Goal: Contribute content: Add original content to the website for others to see

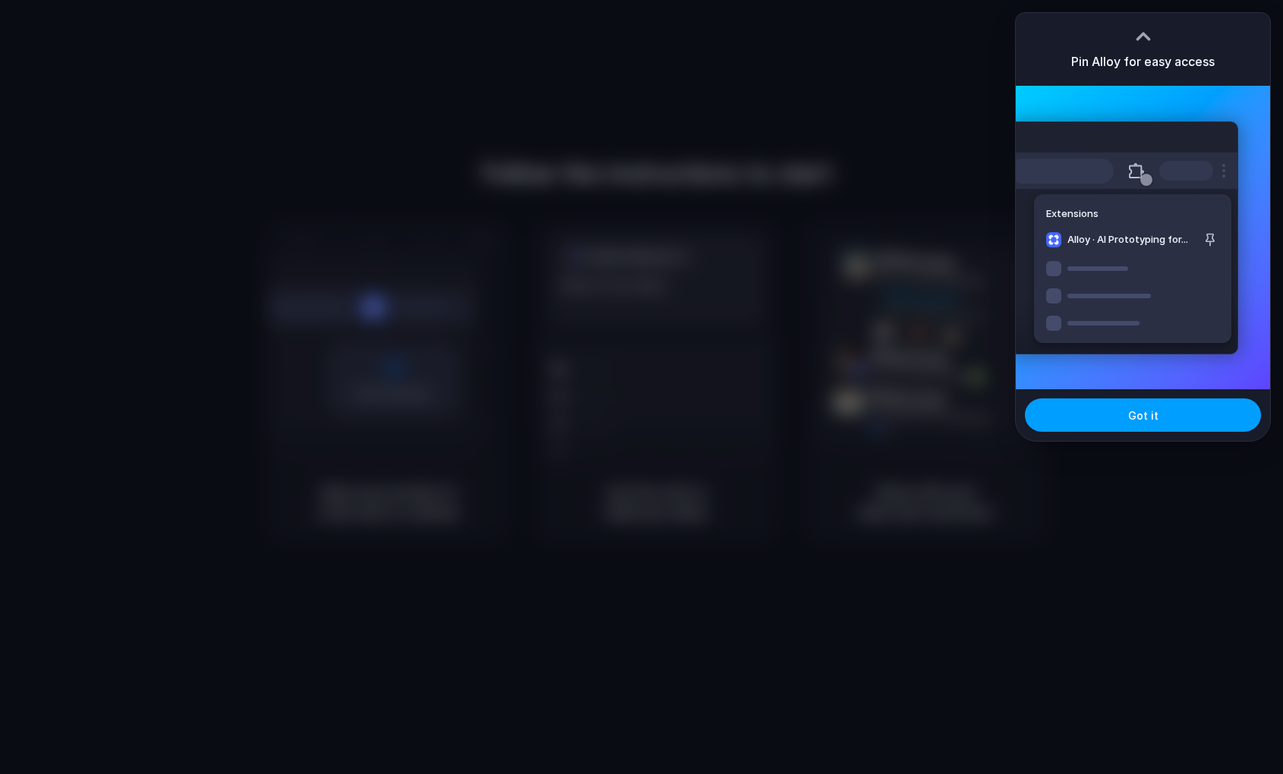
click at [1156, 417] on button "Got it" at bounding box center [1143, 415] width 236 height 33
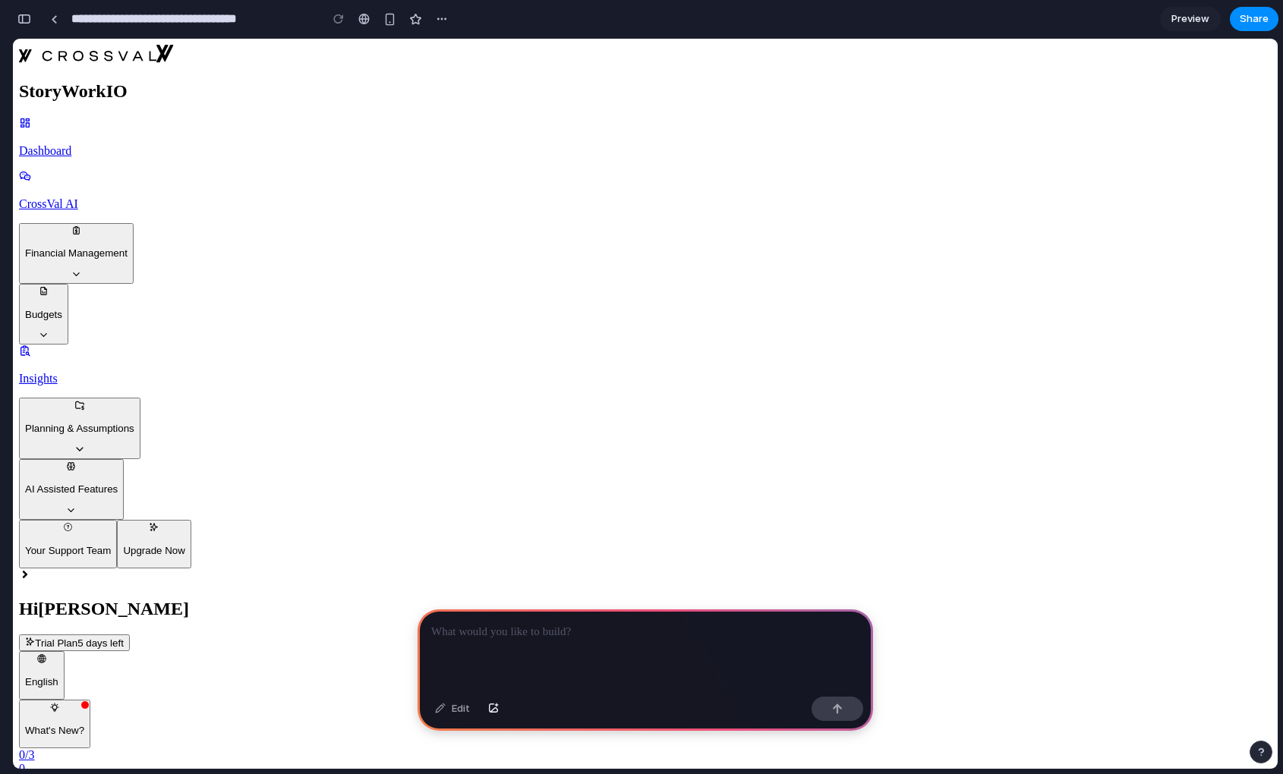
click at [617, 647] on div at bounding box center [646, 650] width 456 height 81
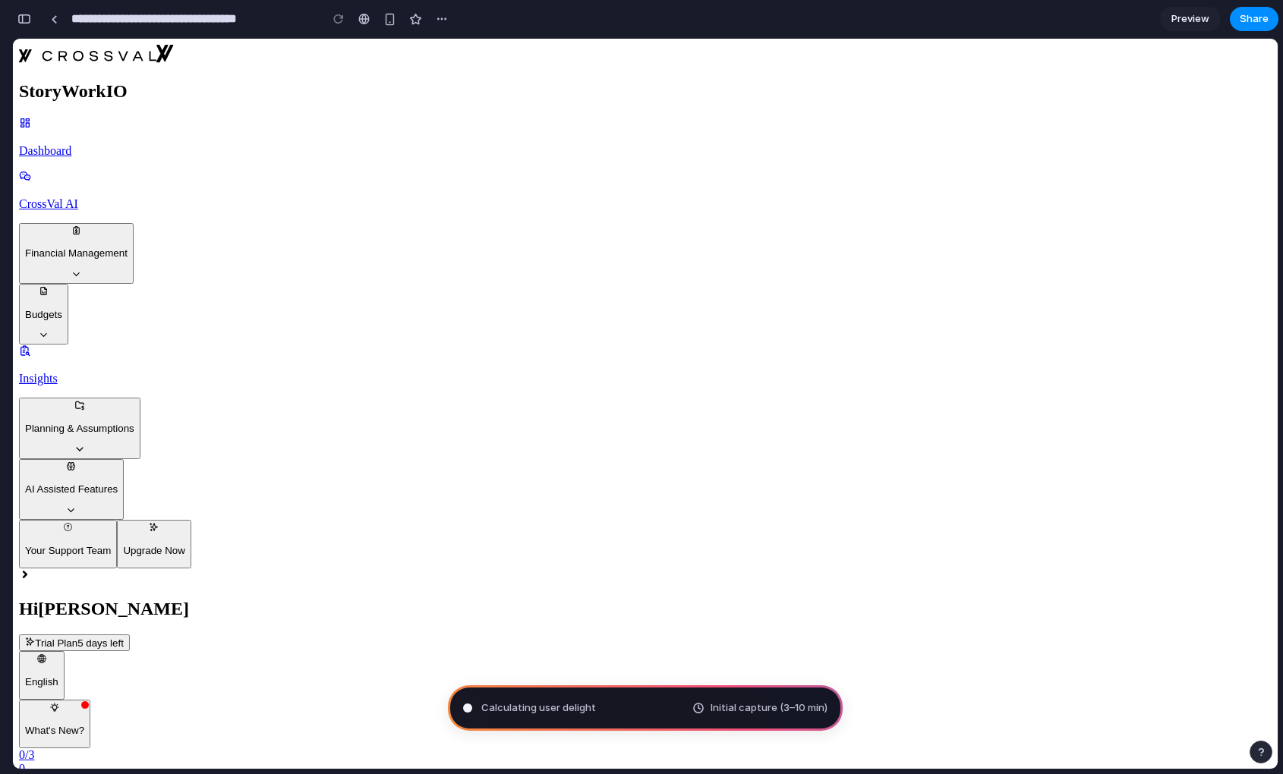
type input "**********"
